Goal: Check status

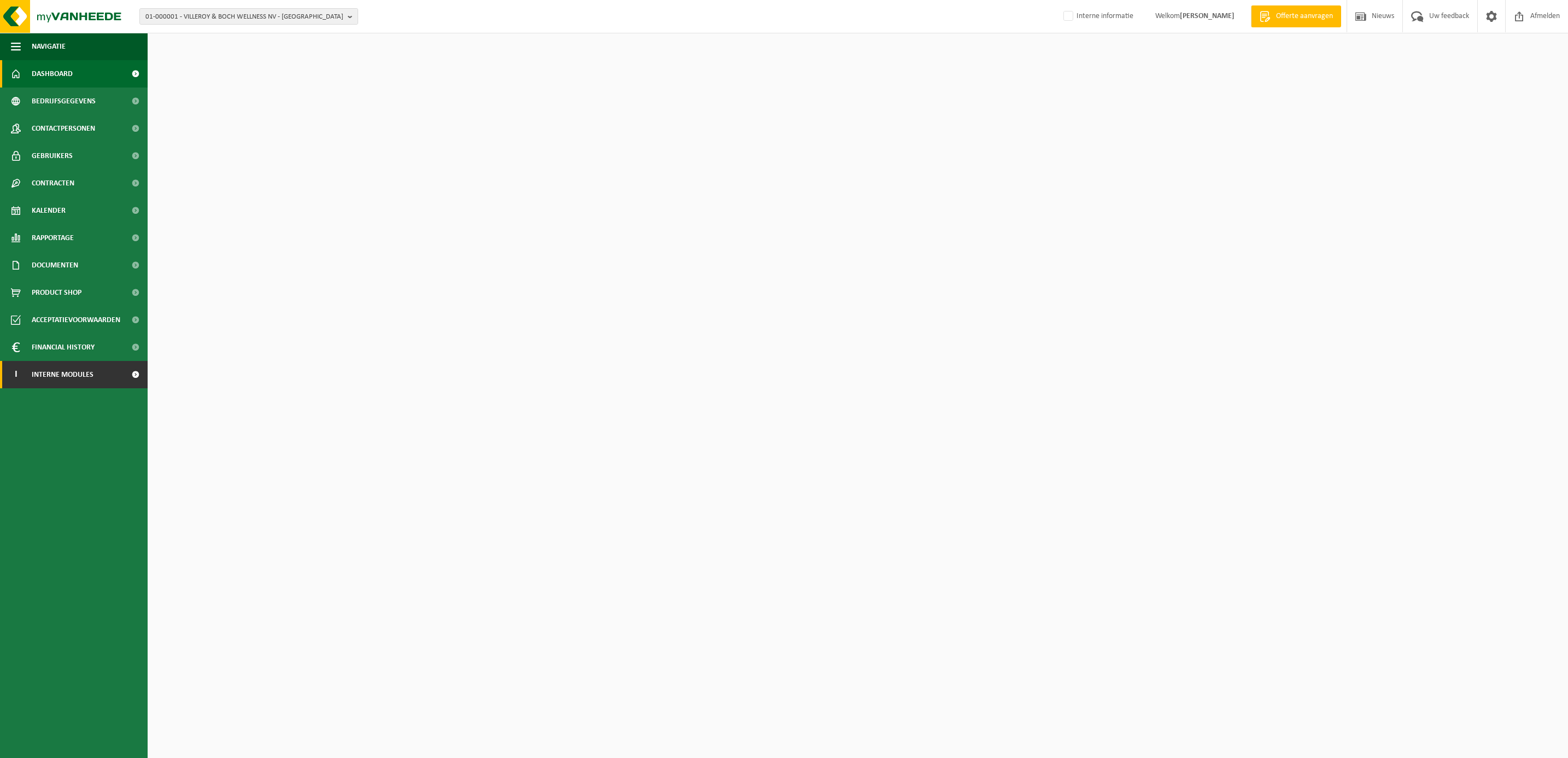
click at [61, 372] on span "Interne modules" at bounding box center [62, 375] width 62 height 28
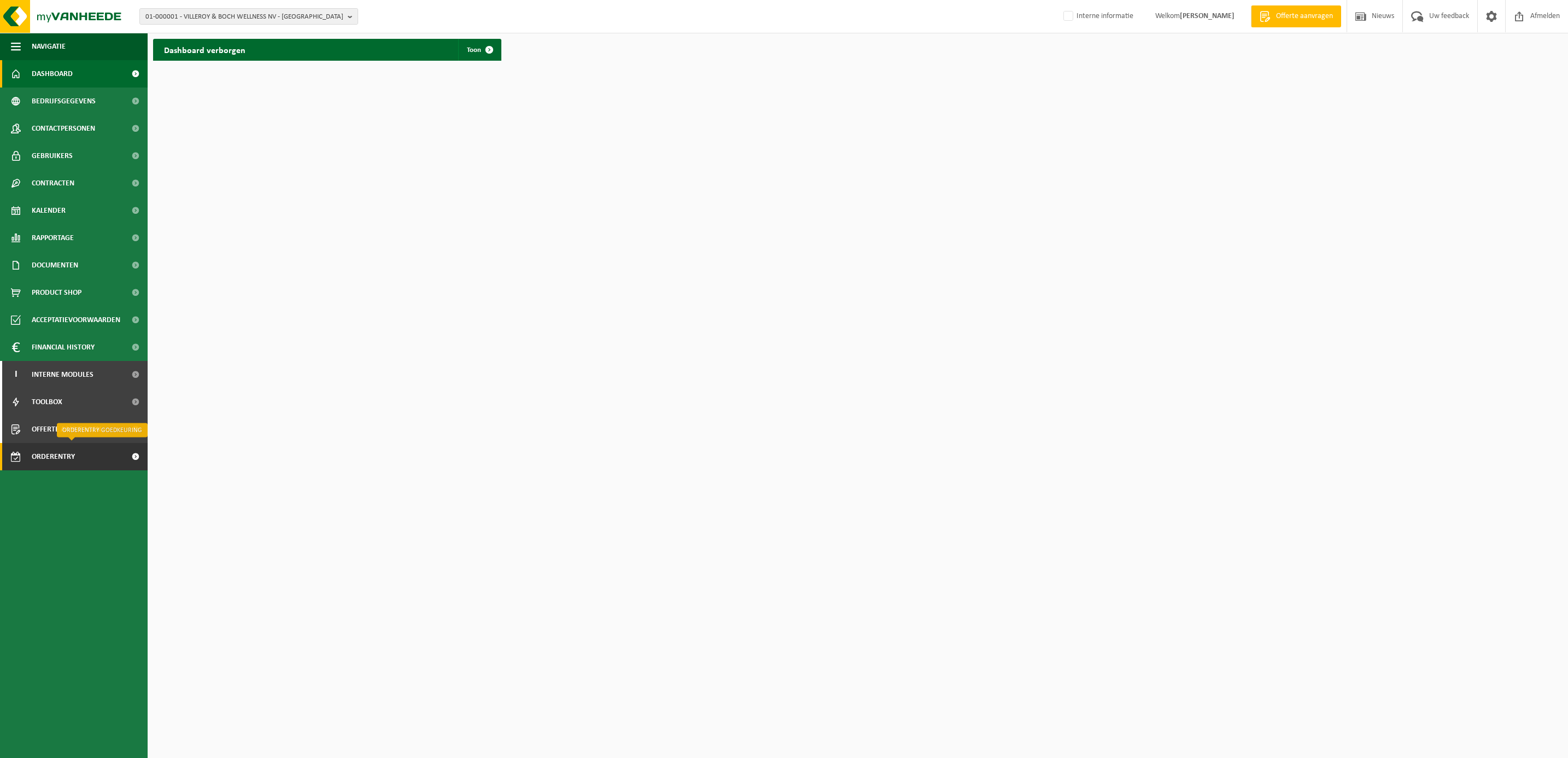
click at [62, 455] on span "Orderentry Goedkeuring" at bounding box center [77, 457] width 92 height 28
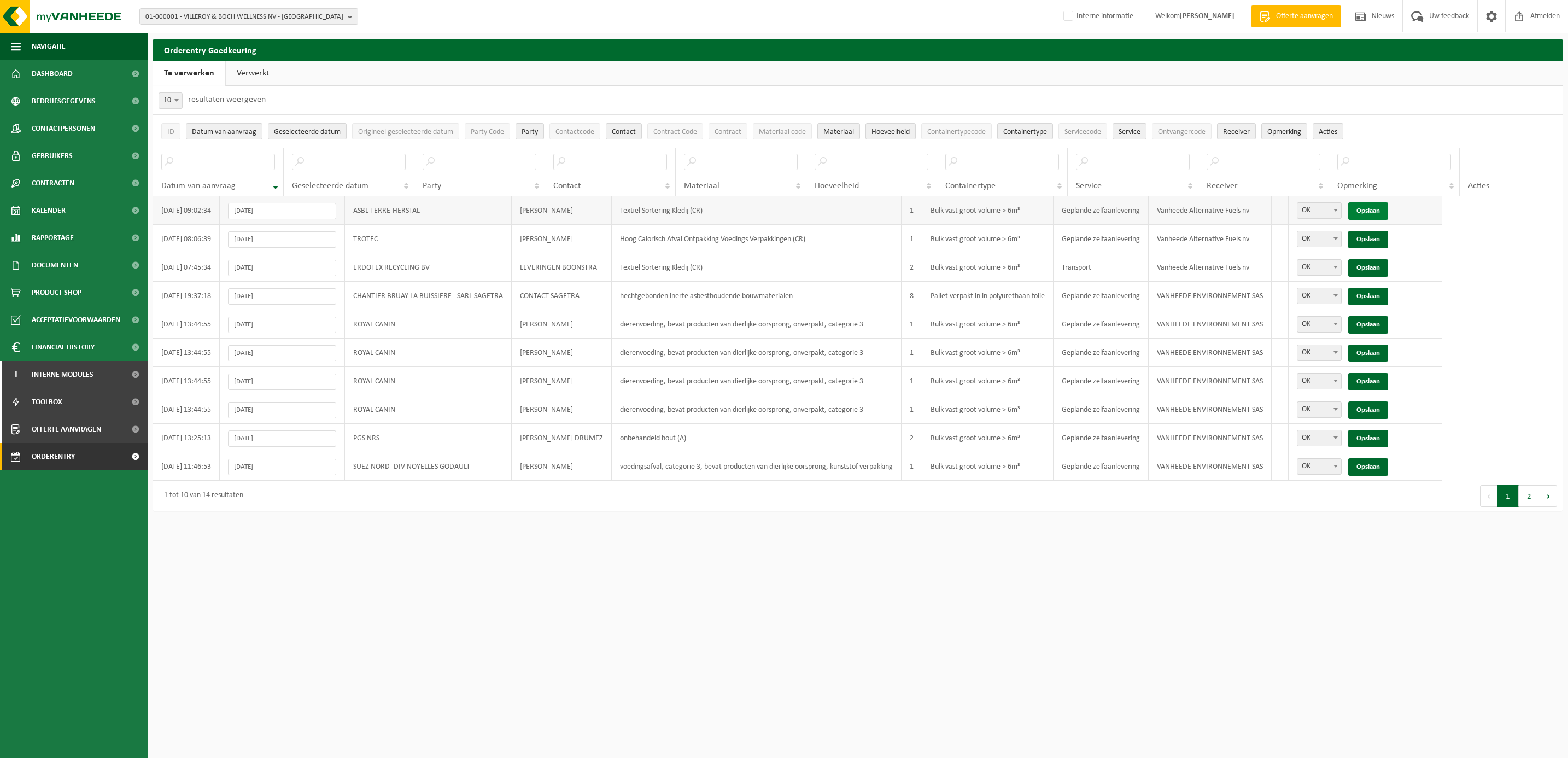
click at [1381, 205] on link "Opslaan" at bounding box center [1368, 211] width 39 height 18
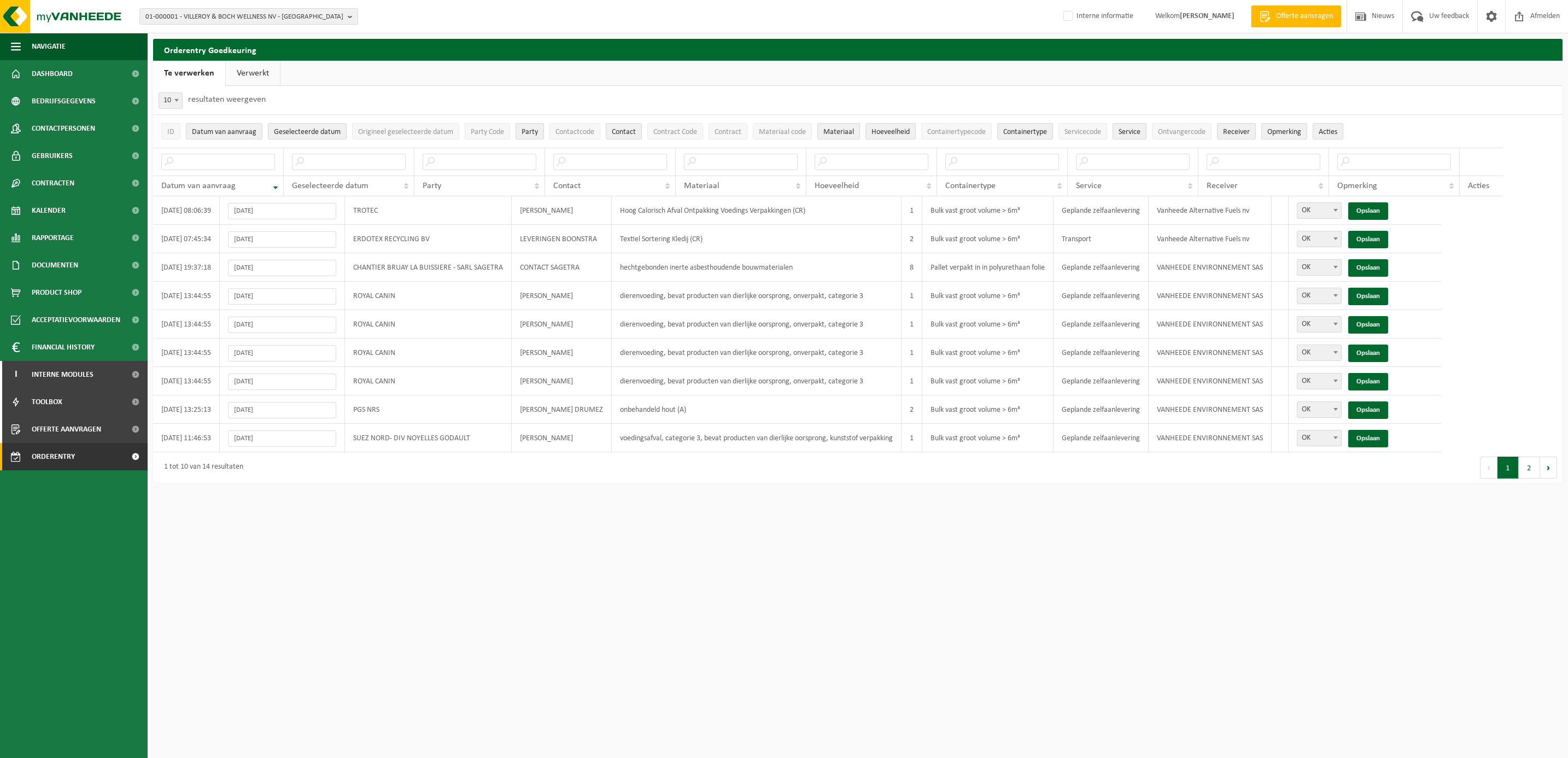
click at [1381, 205] on link "Opslaan" at bounding box center [1368, 211] width 39 height 18
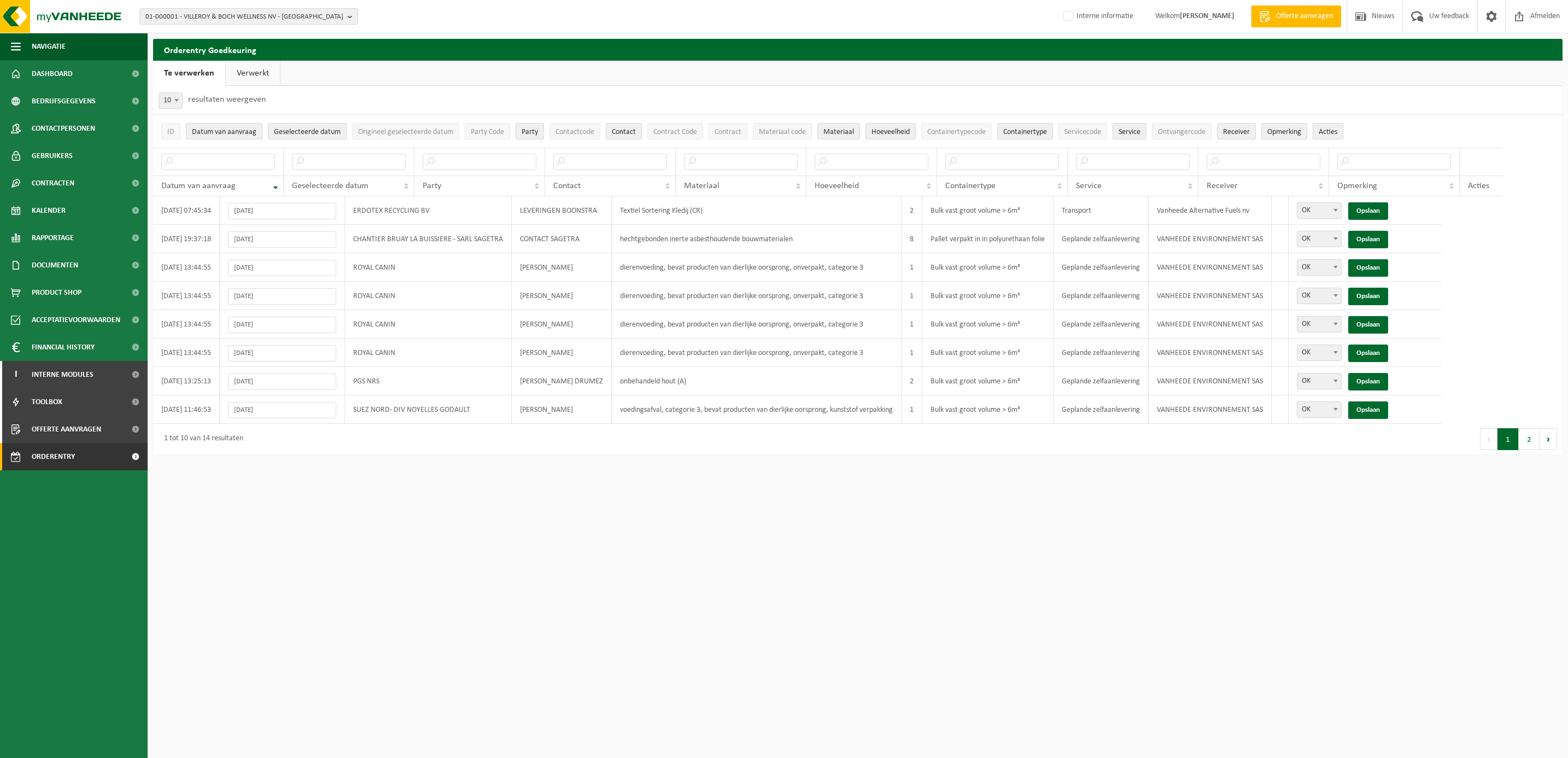
click at [1381, 205] on link "Opslaan" at bounding box center [1368, 211] width 39 height 18
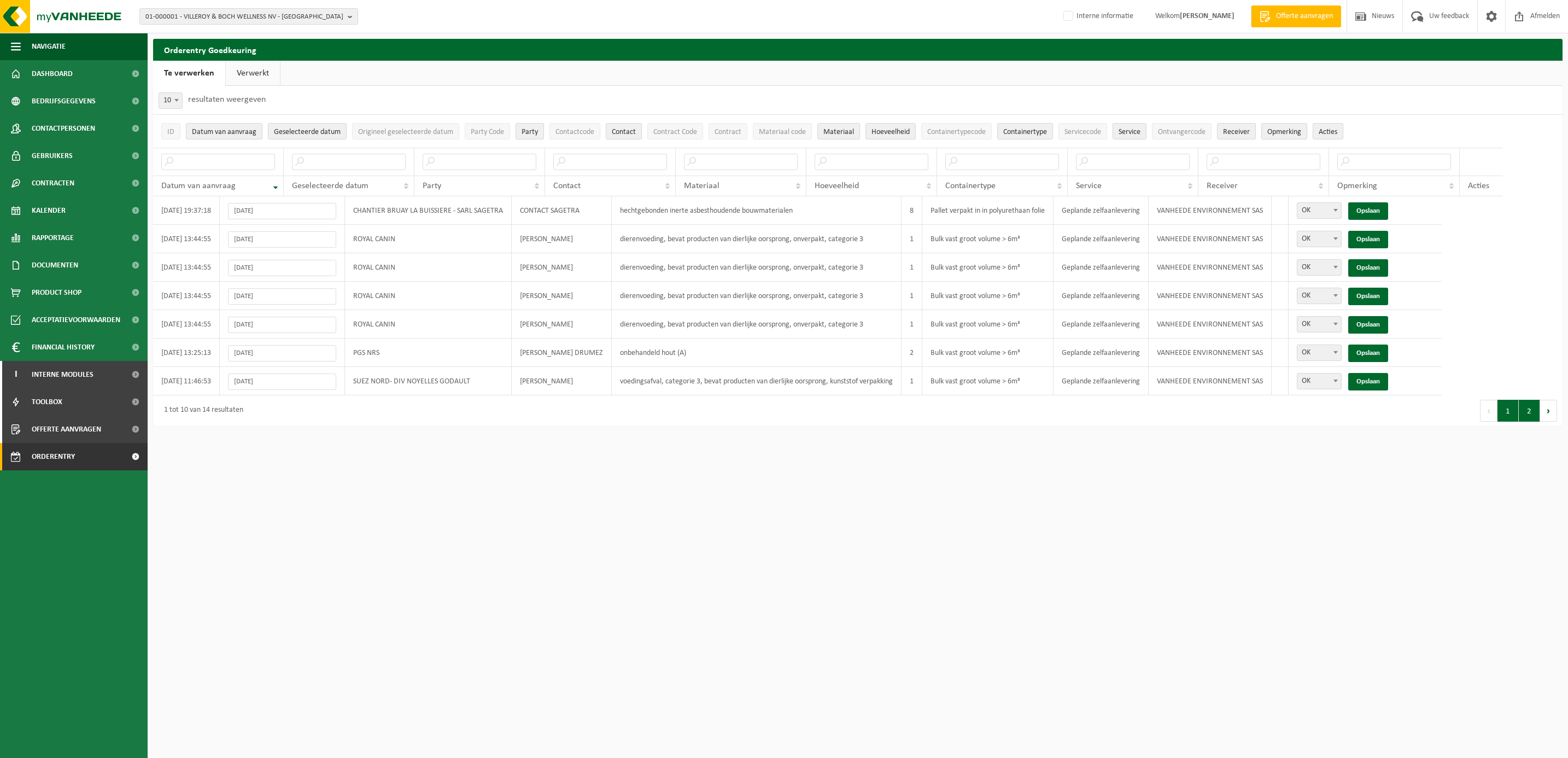
click at [1528, 416] on button "2" at bounding box center [1530, 411] width 22 height 22
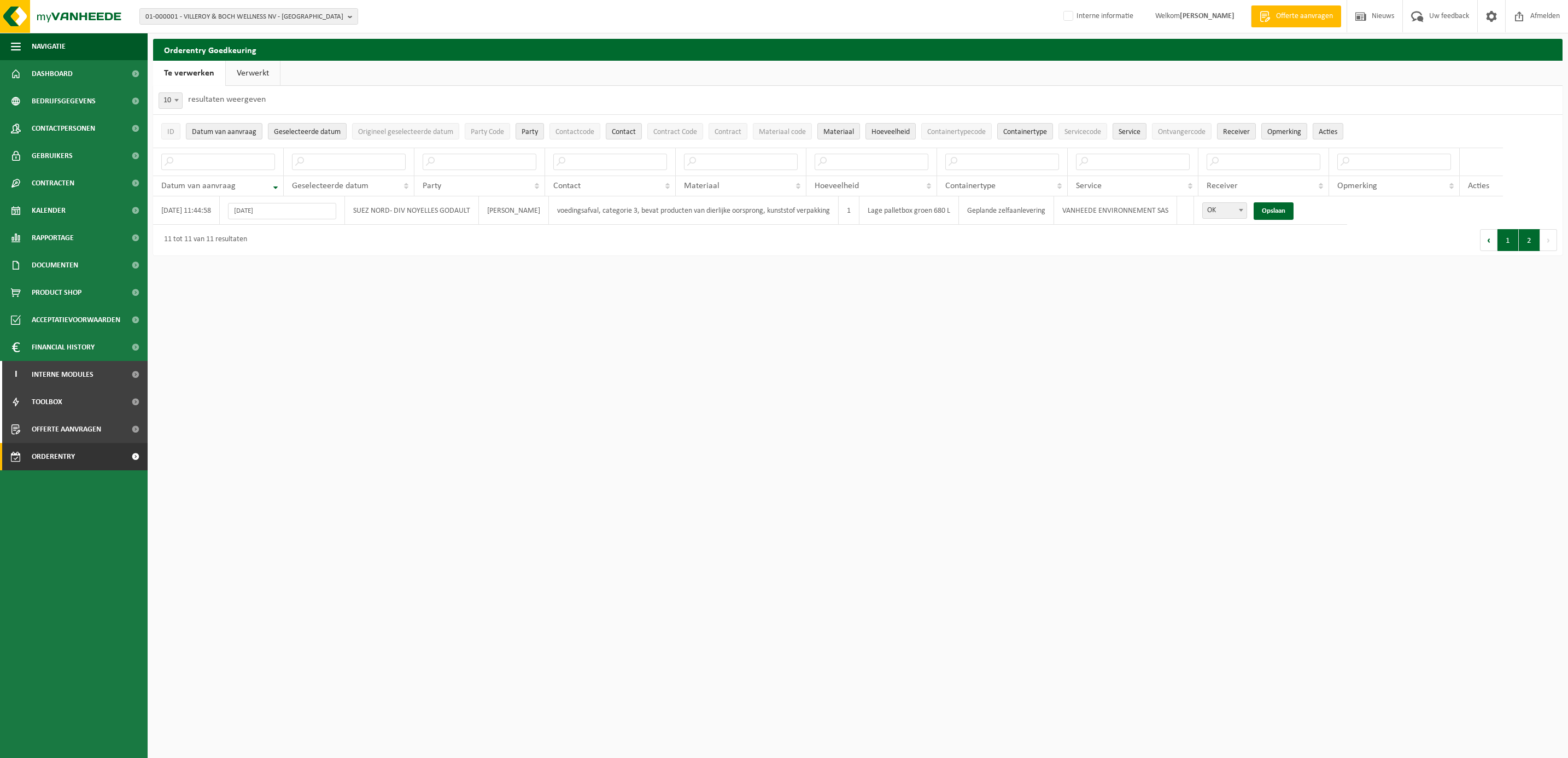
click at [1503, 247] on button "1" at bounding box center [1509, 240] width 22 height 22
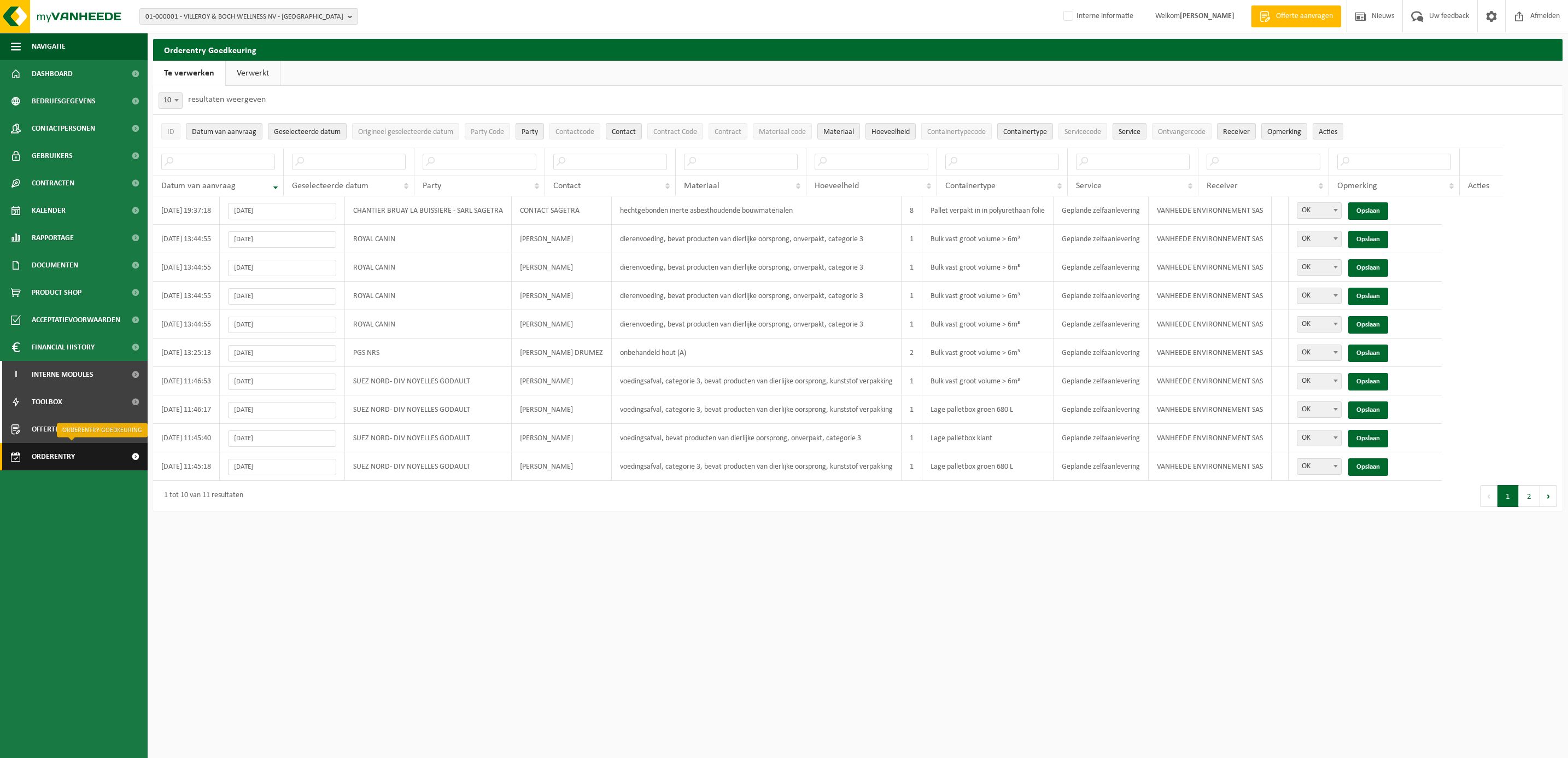
click at [85, 454] on span "Orderentry Goedkeuring" at bounding box center [77, 457] width 92 height 28
click at [1523, 504] on button "2" at bounding box center [1530, 495] width 22 height 22
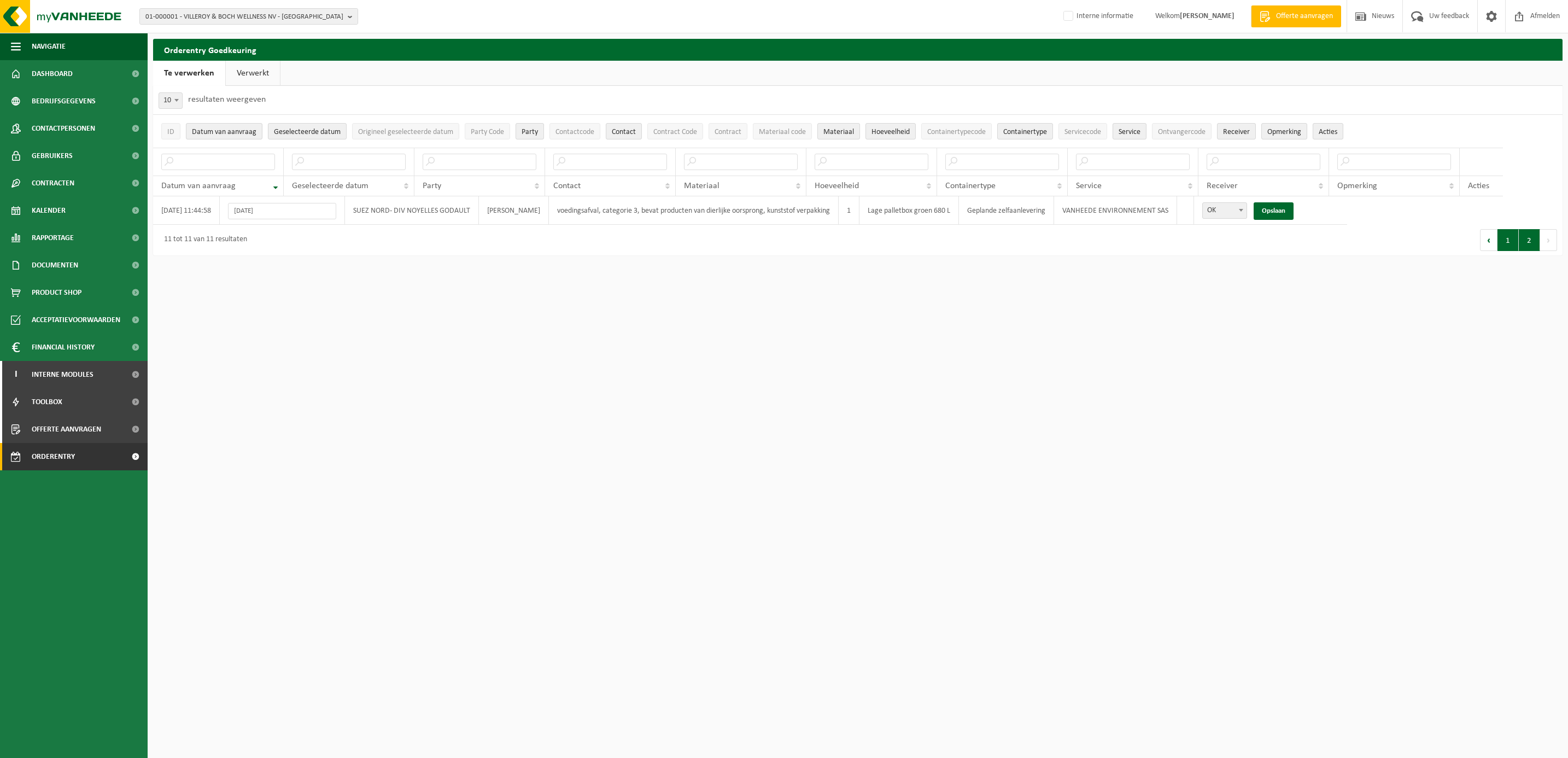
click at [1508, 244] on button "1" at bounding box center [1509, 240] width 22 height 22
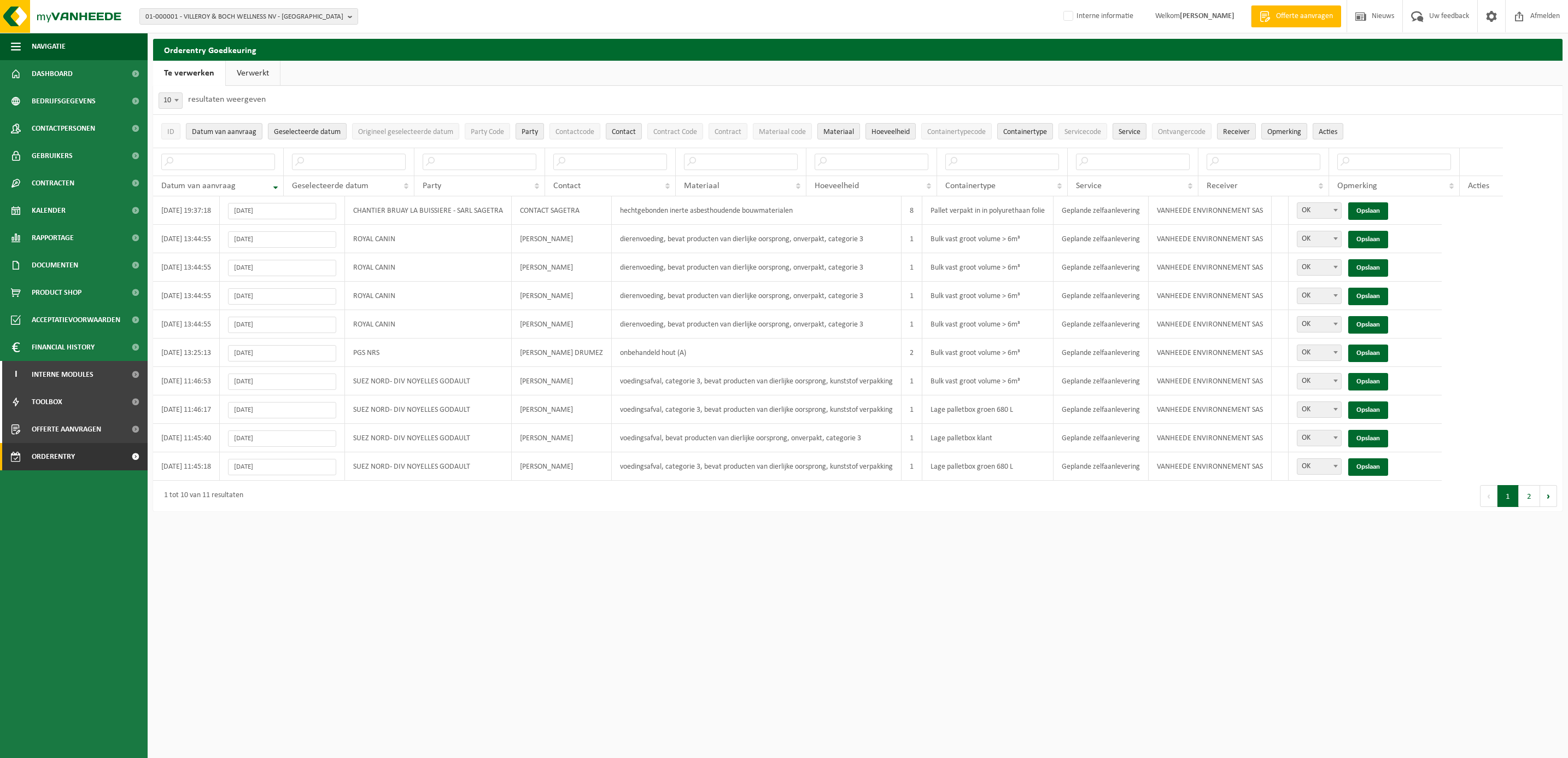
click at [271, 70] on link "Verwerkt" at bounding box center [253, 73] width 54 height 25
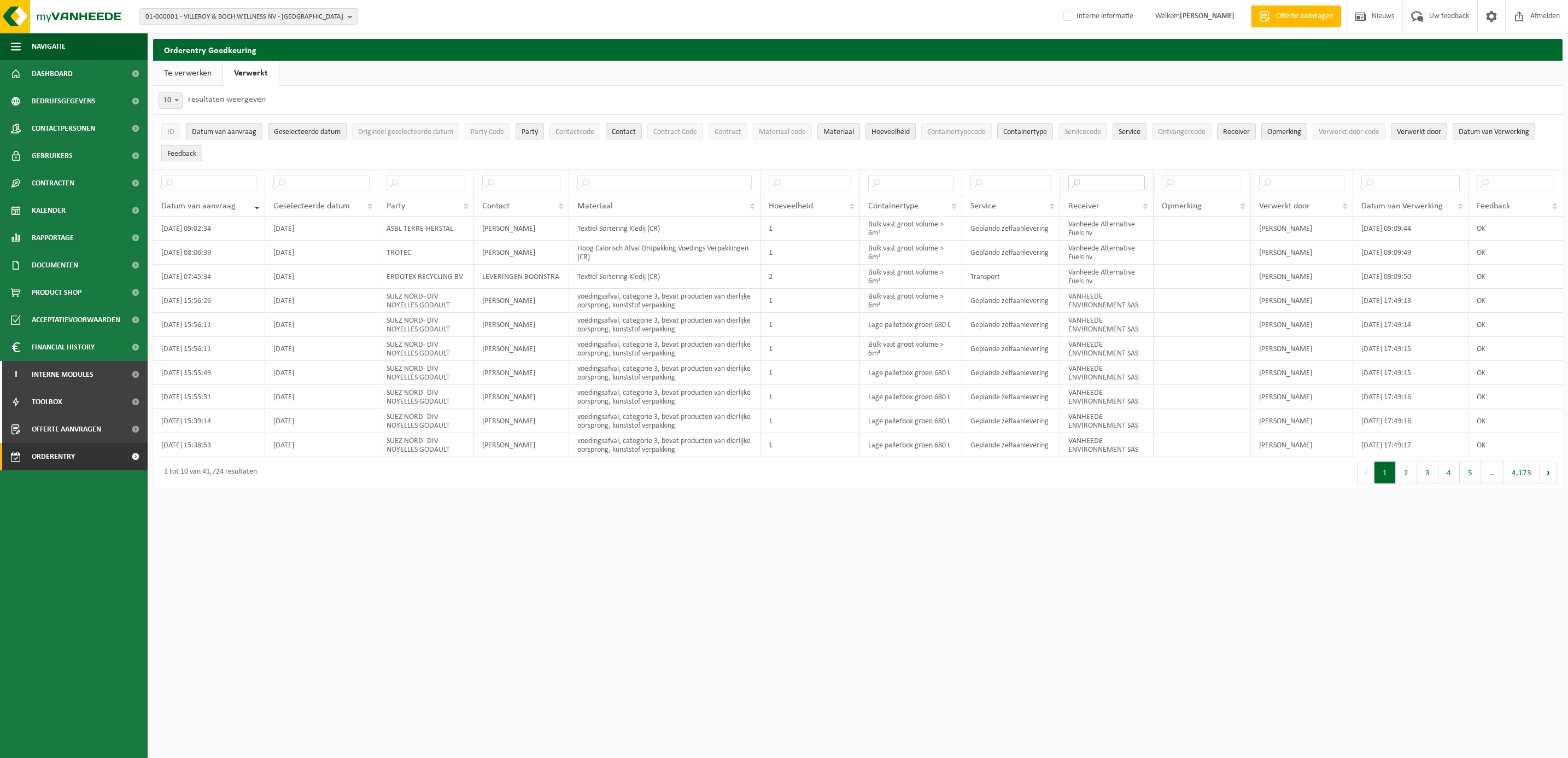
click at [1116, 187] on input "text" at bounding box center [1107, 183] width 77 height 15
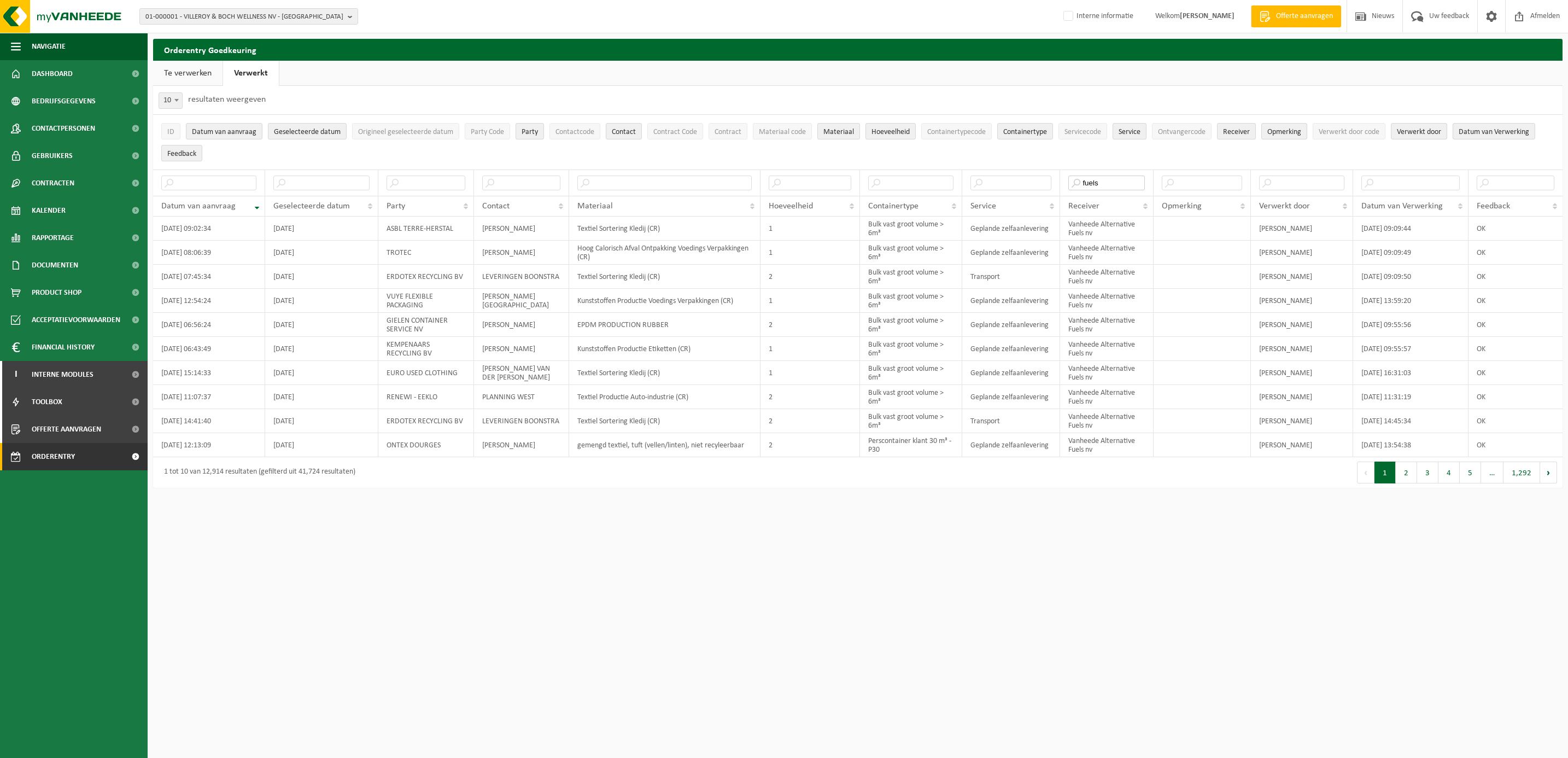
type input "fuels"
click at [170, 104] on span "10" at bounding box center [170, 101] width 23 height 16
select select "50"
